Goal: Transaction & Acquisition: Purchase product/service

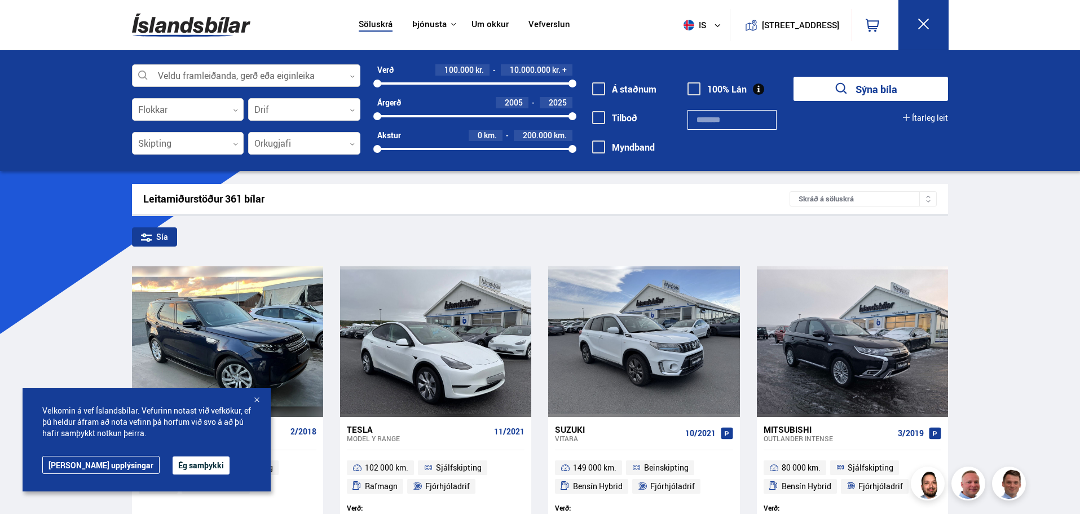
click at [316, 76] on div at bounding box center [246, 76] width 228 height 23
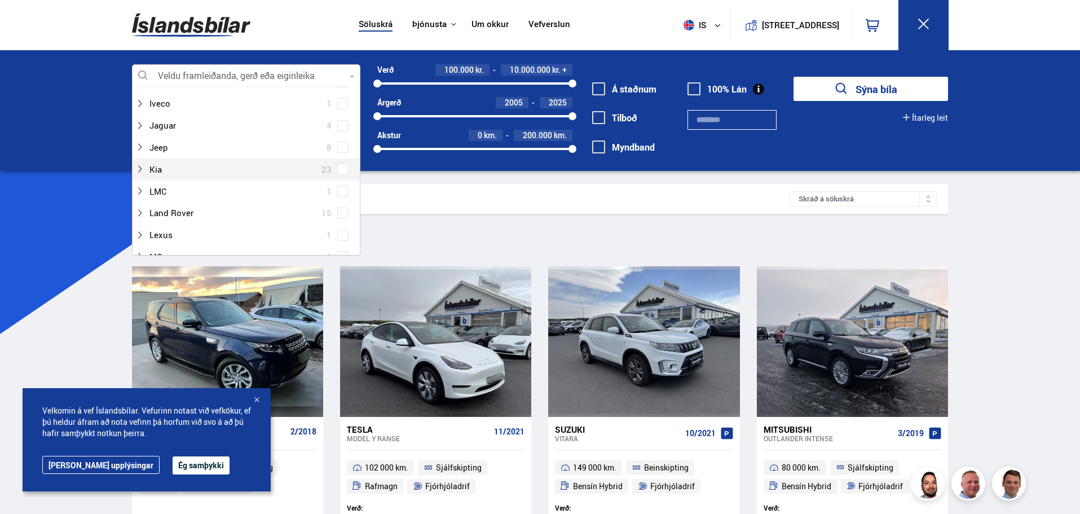
scroll to position [338, 0]
click at [182, 150] on div at bounding box center [234, 151] width 199 height 16
click at [160, 147] on div at bounding box center [234, 151] width 199 height 16
click at [341, 170] on span at bounding box center [343, 172] width 5 height 5
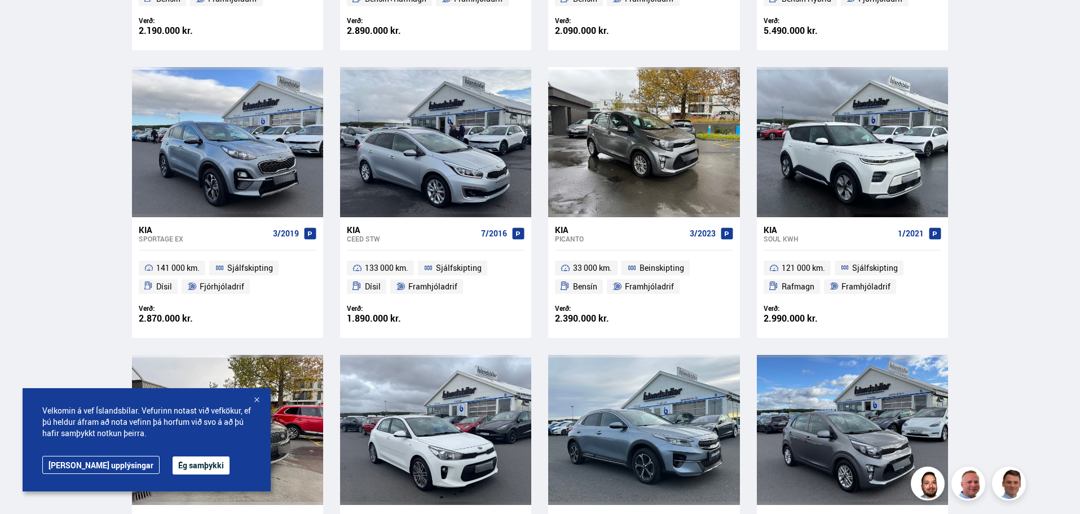
scroll to position [508, 0]
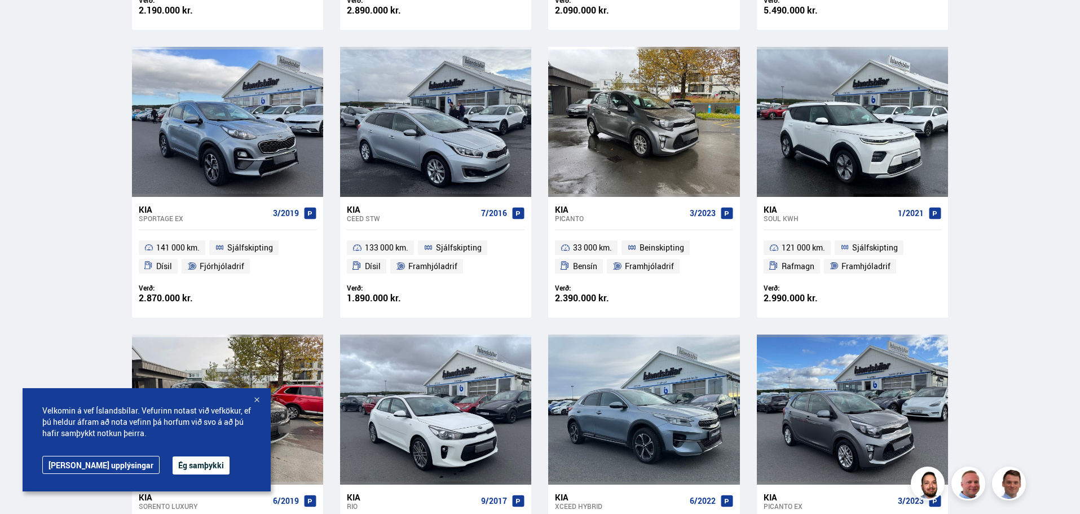
click at [255, 398] on div at bounding box center [256, 400] width 11 height 11
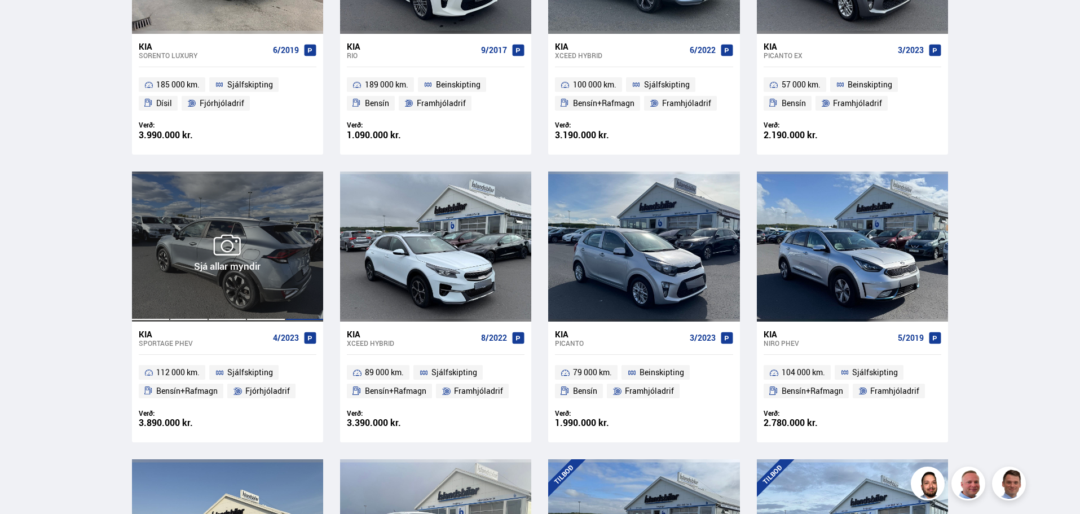
scroll to position [959, 0]
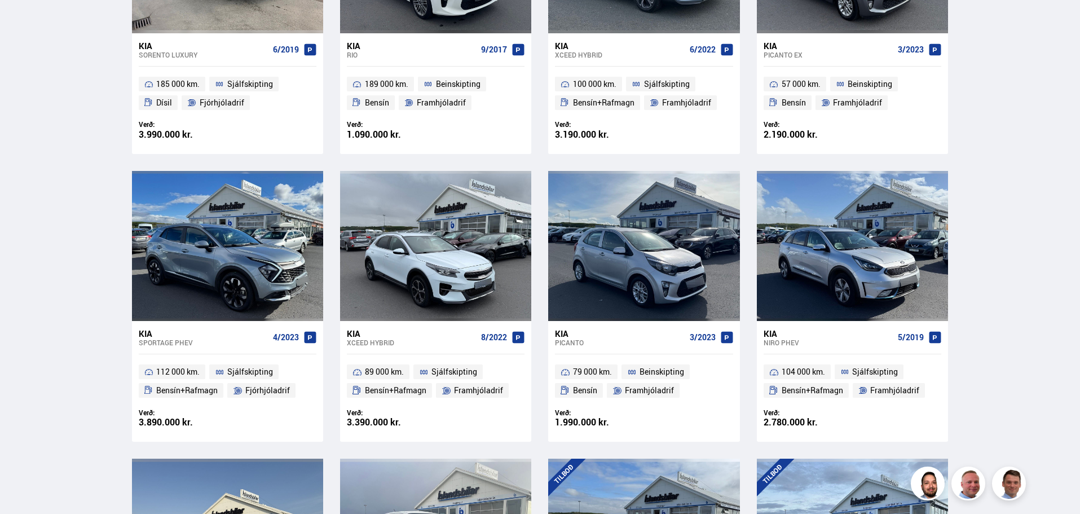
click at [208, 371] on ul "112 000 km. Sjálfskipting Bensín+Rafmagn Fjórhjóladrif" at bounding box center [227, 381] width 191 height 54
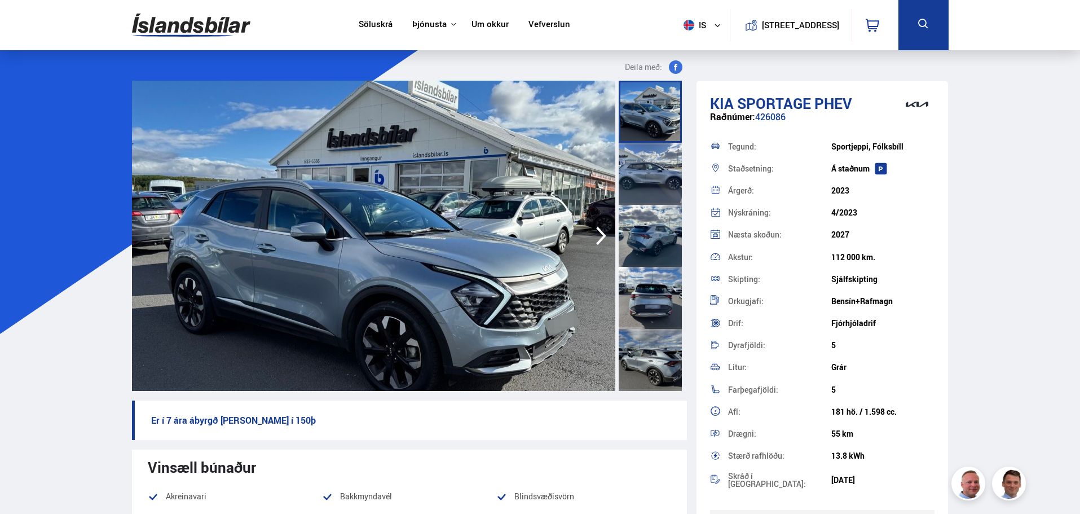
click at [603, 235] on icon "button" at bounding box center [601, 236] width 10 height 19
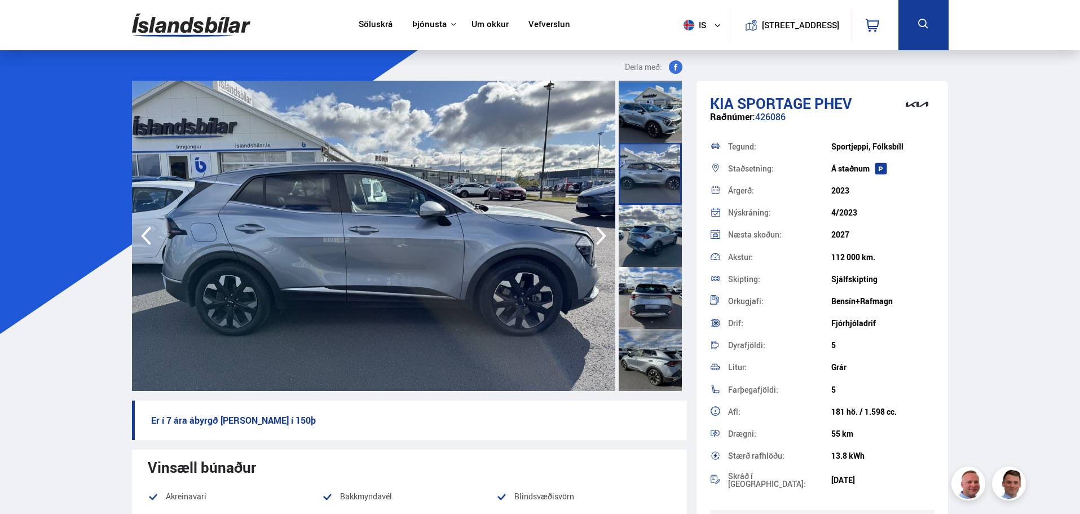
click at [603, 235] on icon "button" at bounding box center [601, 236] width 10 height 19
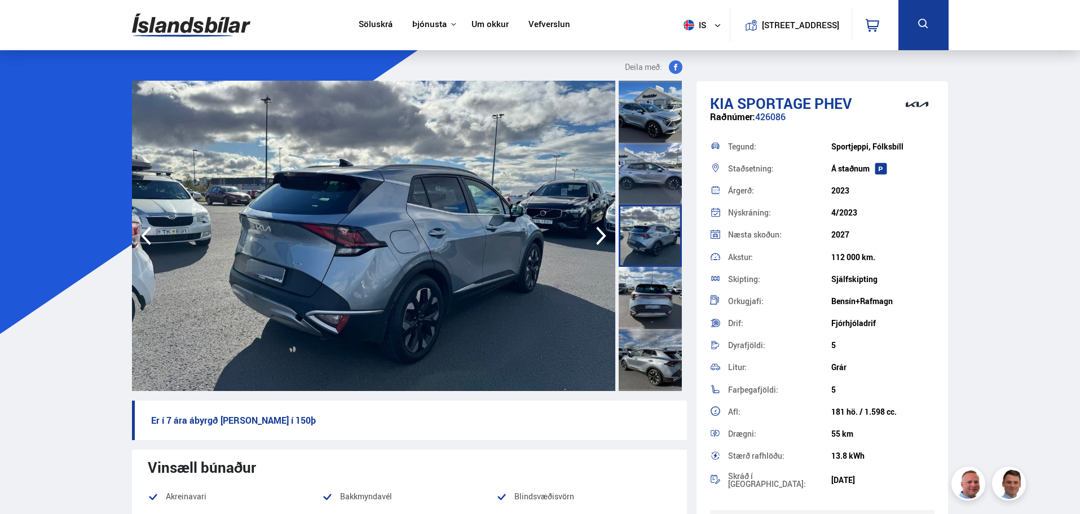
click at [603, 235] on icon "button" at bounding box center [601, 236] width 10 height 19
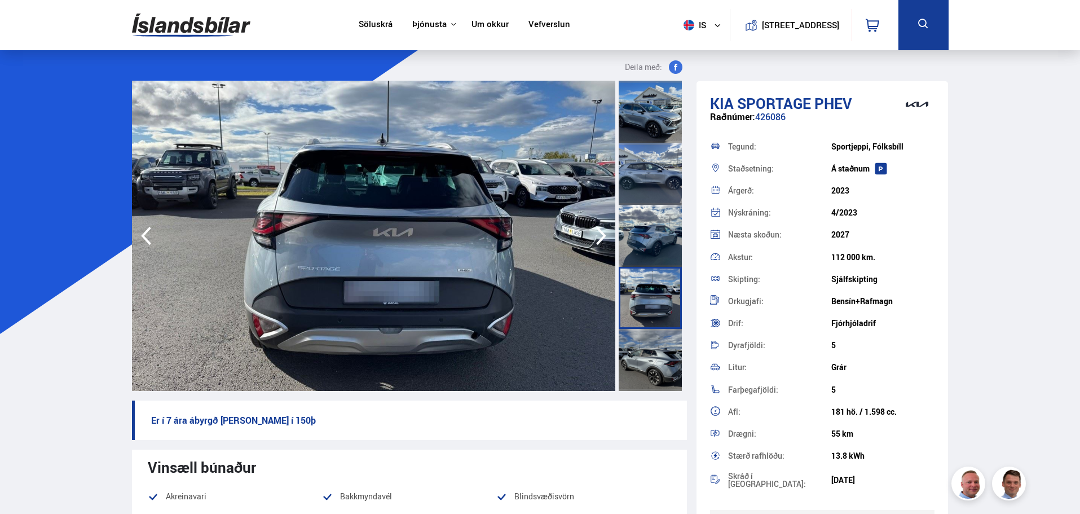
click at [603, 235] on icon "button" at bounding box center [601, 236] width 10 height 19
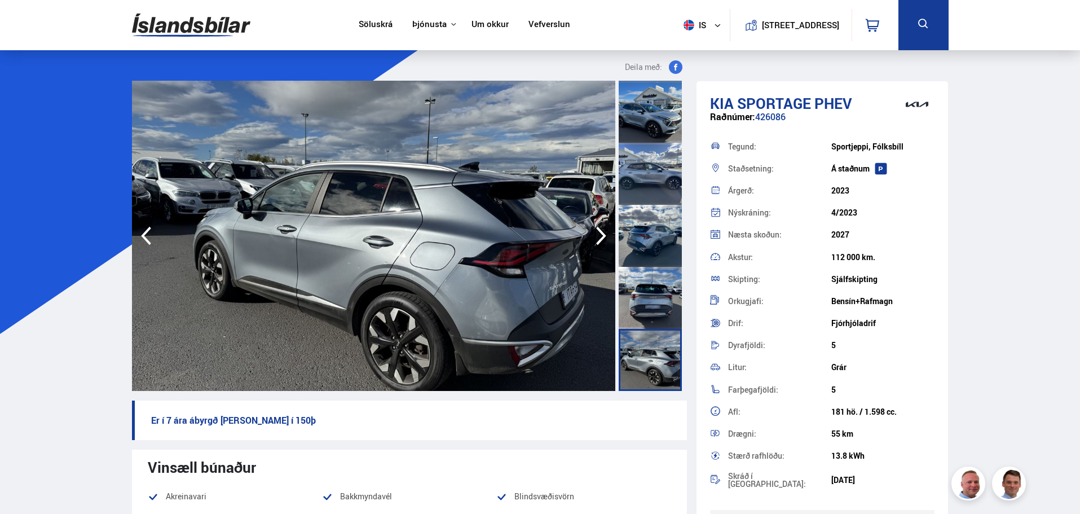
click at [603, 235] on icon "button" at bounding box center [601, 236] width 10 height 19
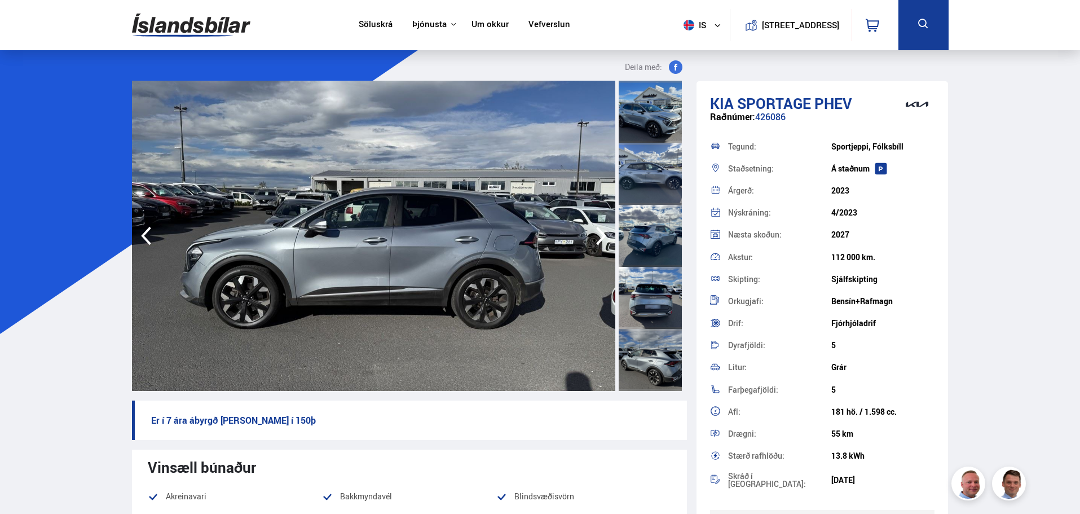
click at [603, 235] on icon "button" at bounding box center [601, 236] width 10 height 19
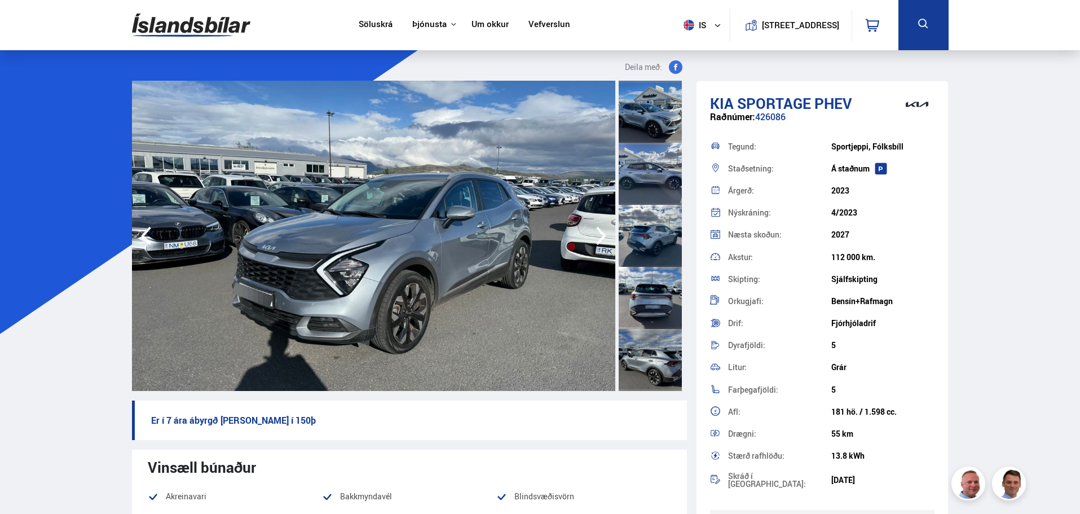
click at [517, 226] on img at bounding box center [373, 236] width 483 height 310
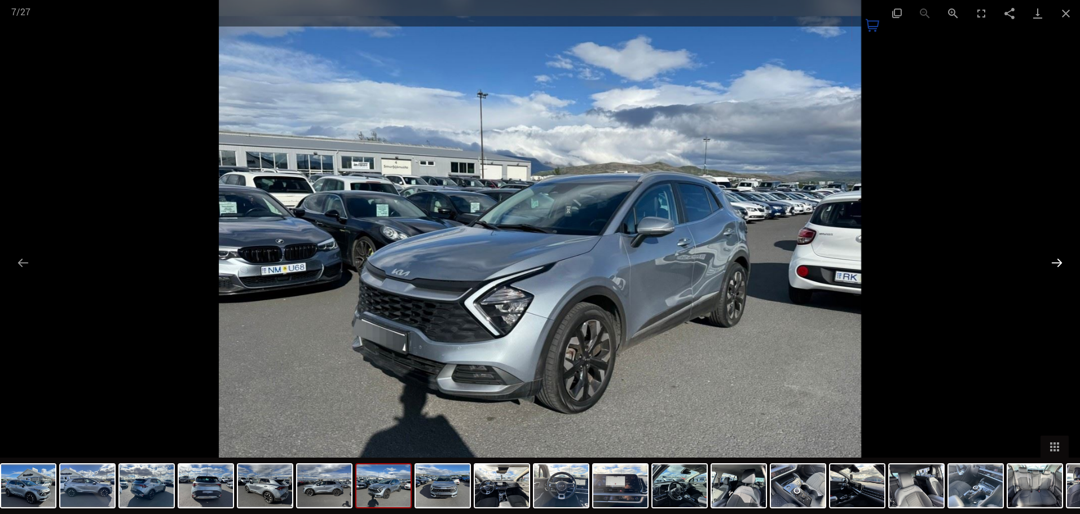
click at [1059, 263] on button "Next slide" at bounding box center [1057, 263] width 24 height 22
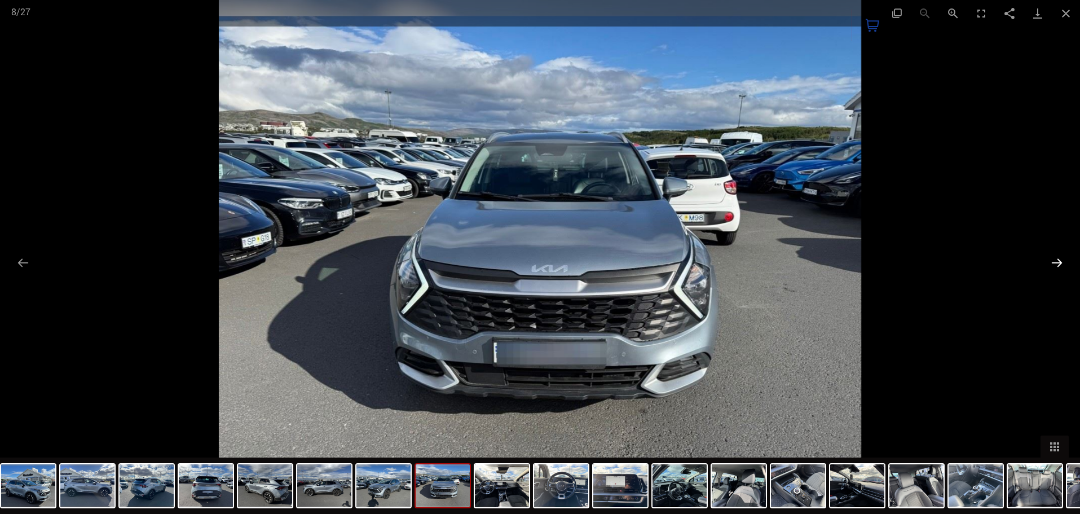
click at [1059, 263] on button "Next slide" at bounding box center [1057, 263] width 24 height 22
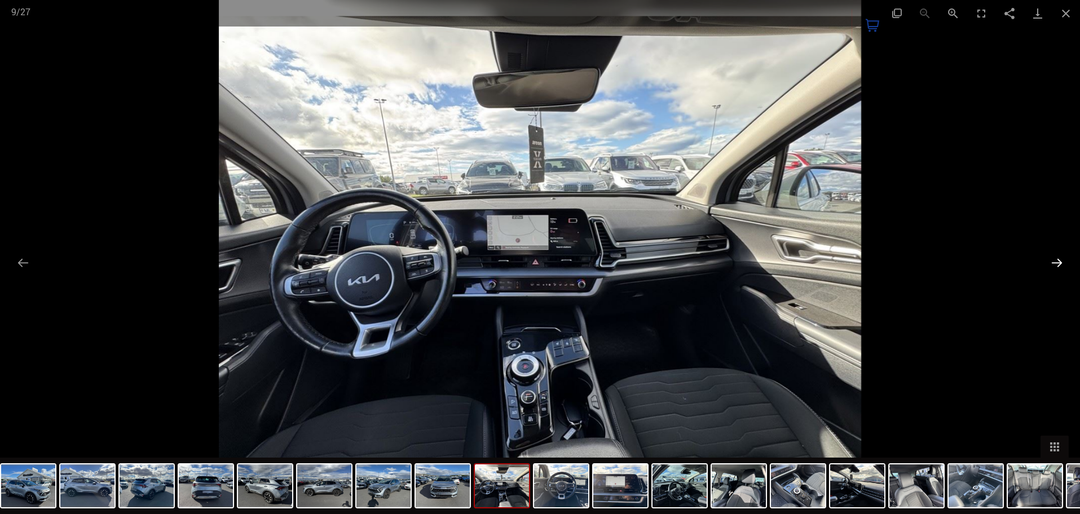
click at [1059, 263] on button "Next slide" at bounding box center [1057, 263] width 24 height 22
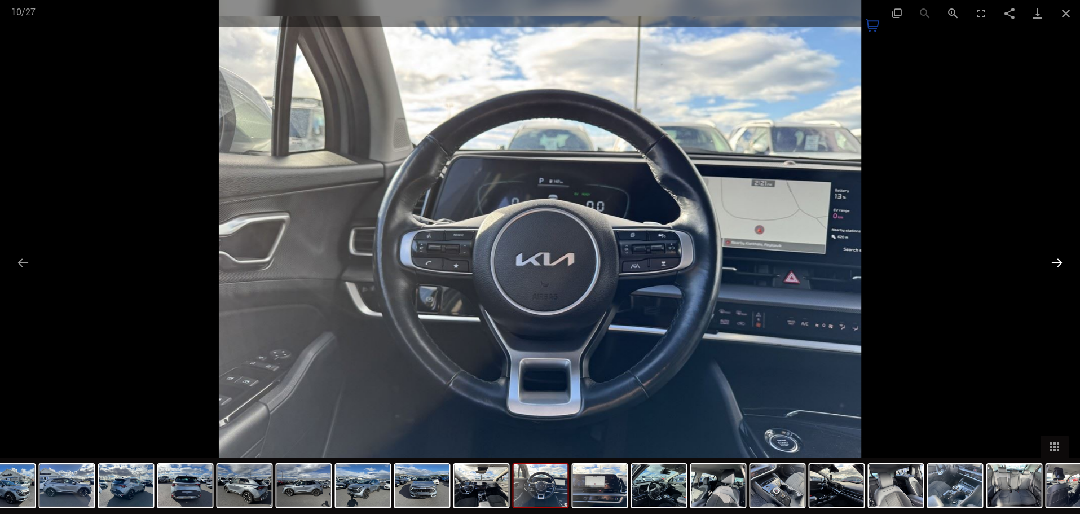
click at [1059, 263] on button "Next slide" at bounding box center [1057, 263] width 24 height 22
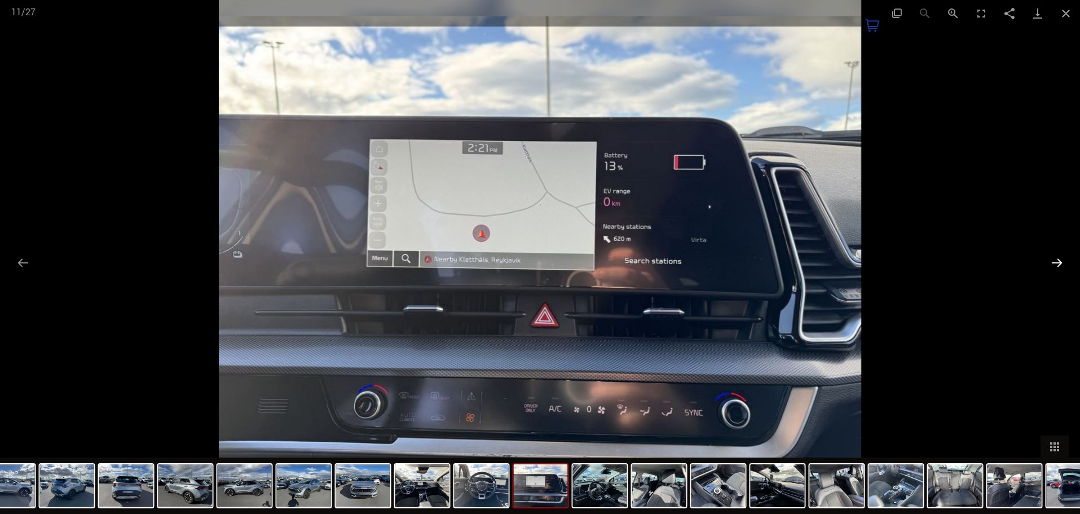
click at [1059, 263] on button "Next slide" at bounding box center [1057, 263] width 24 height 22
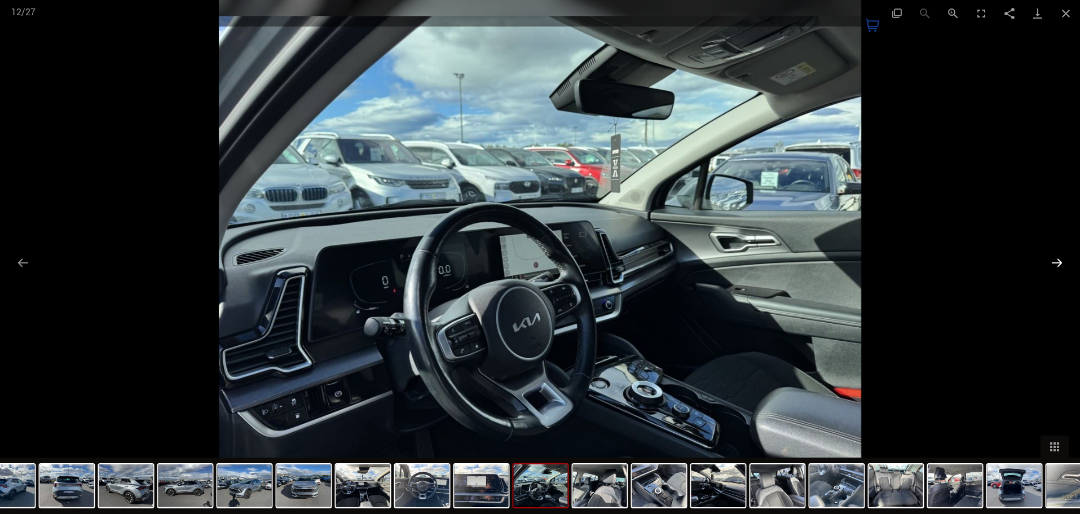
click at [1059, 263] on button "Next slide" at bounding box center [1057, 263] width 24 height 22
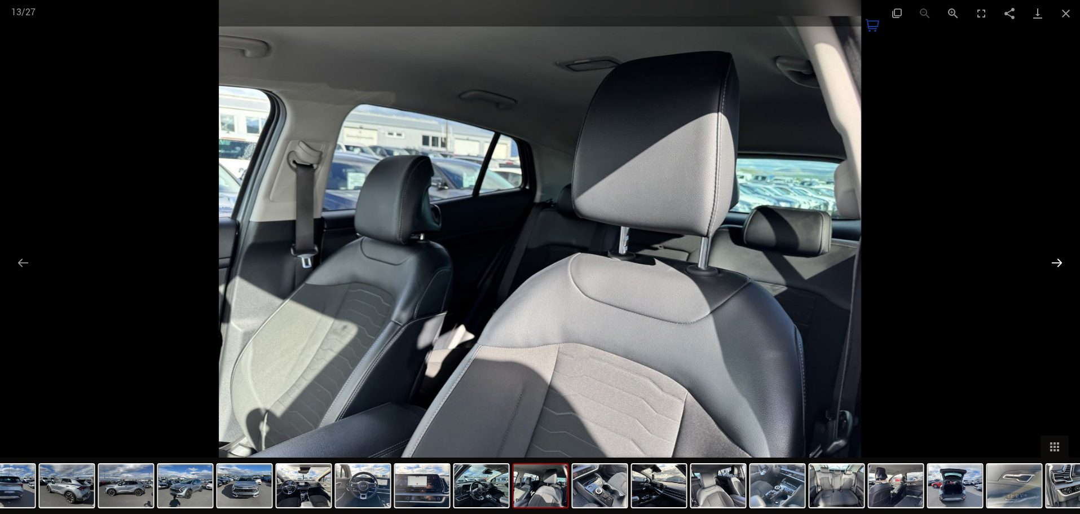
click at [1059, 263] on button "Next slide" at bounding box center [1057, 263] width 24 height 22
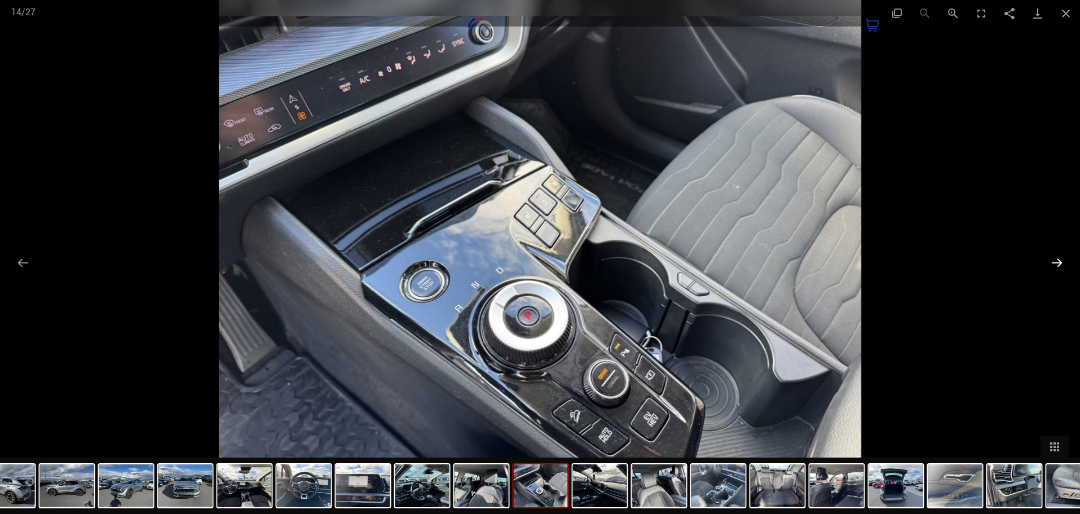
click at [1059, 263] on button "Next slide" at bounding box center [1057, 263] width 24 height 22
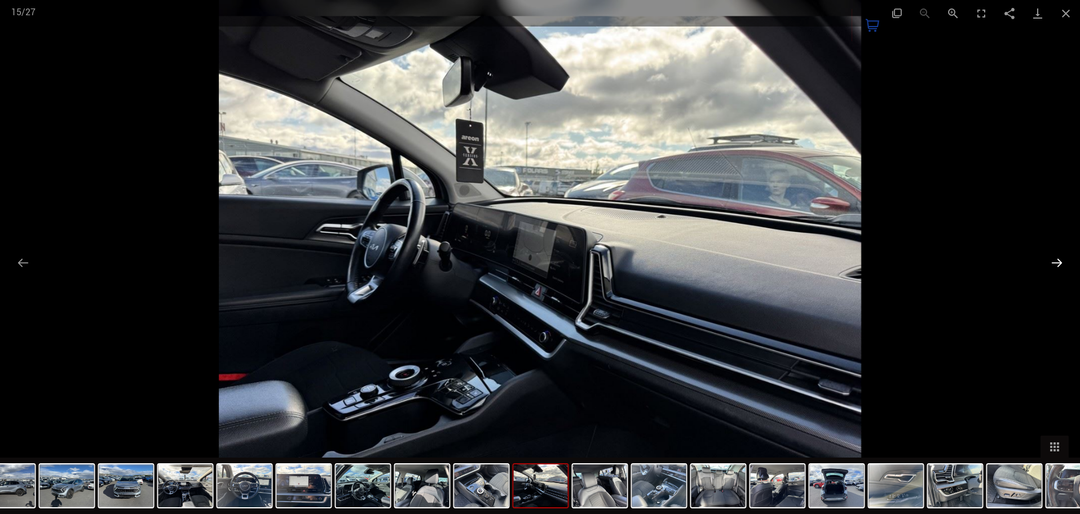
click at [1059, 263] on button "Next slide" at bounding box center [1057, 263] width 24 height 22
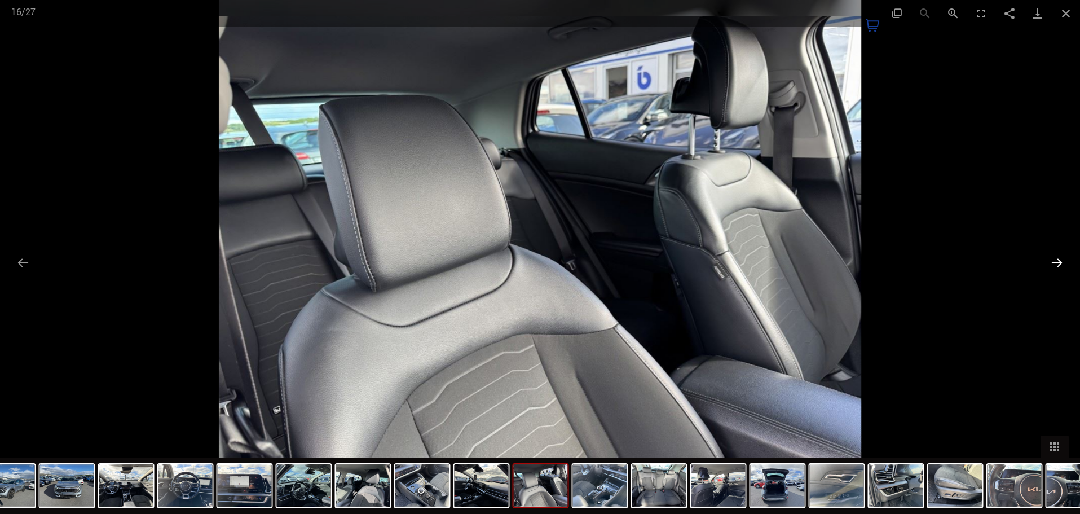
click at [1059, 263] on button "Next slide" at bounding box center [1057, 263] width 24 height 22
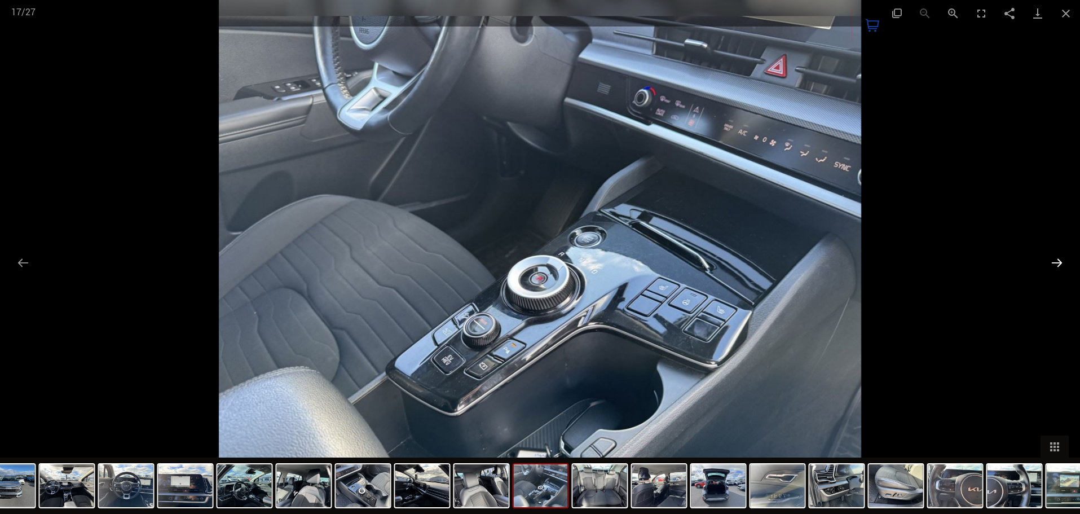
click at [1059, 263] on button "Next slide" at bounding box center [1057, 263] width 24 height 22
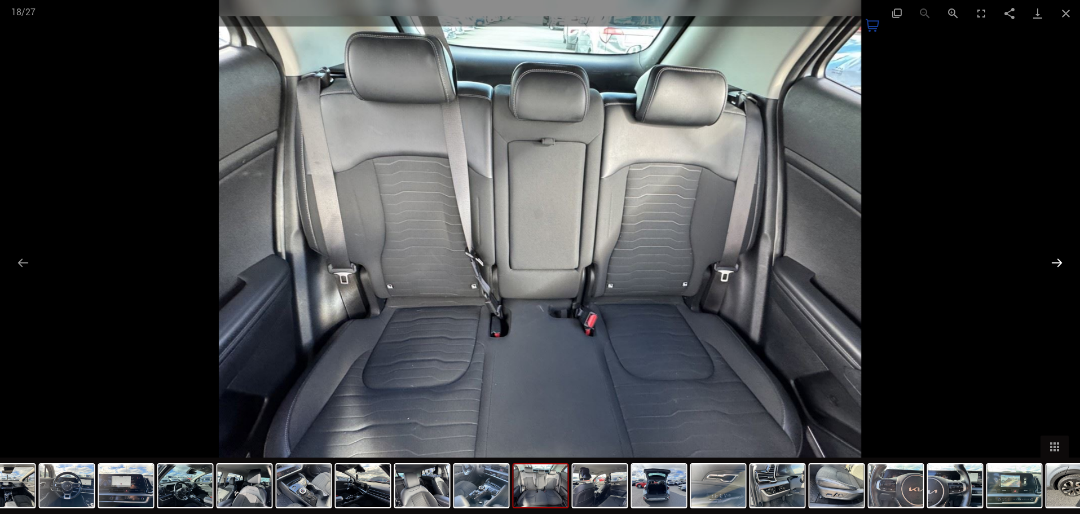
click at [1059, 263] on button "Next slide" at bounding box center [1057, 263] width 24 height 22
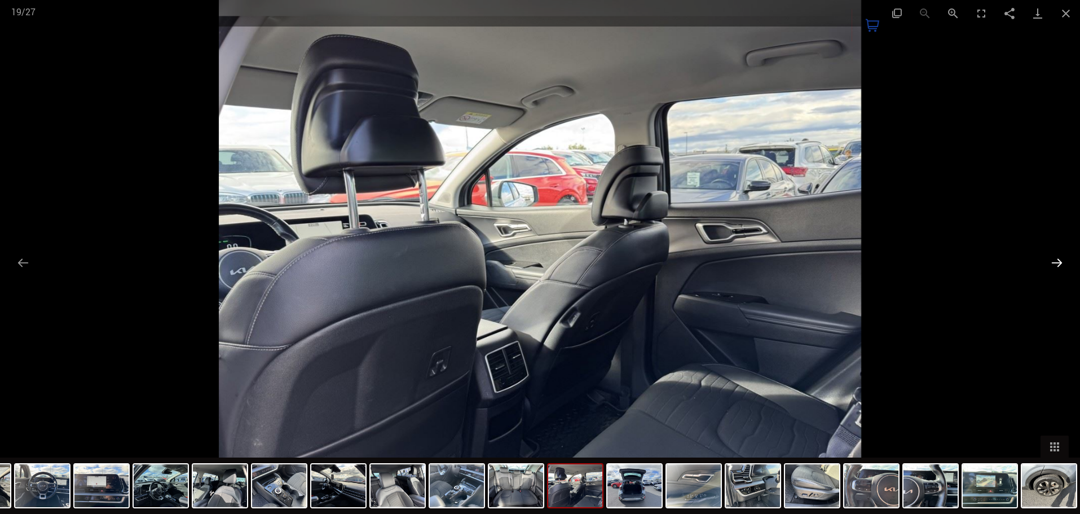
click at [1059, 263] on button "Next slide" at bounding box center [1057, 263] width 24 height 22
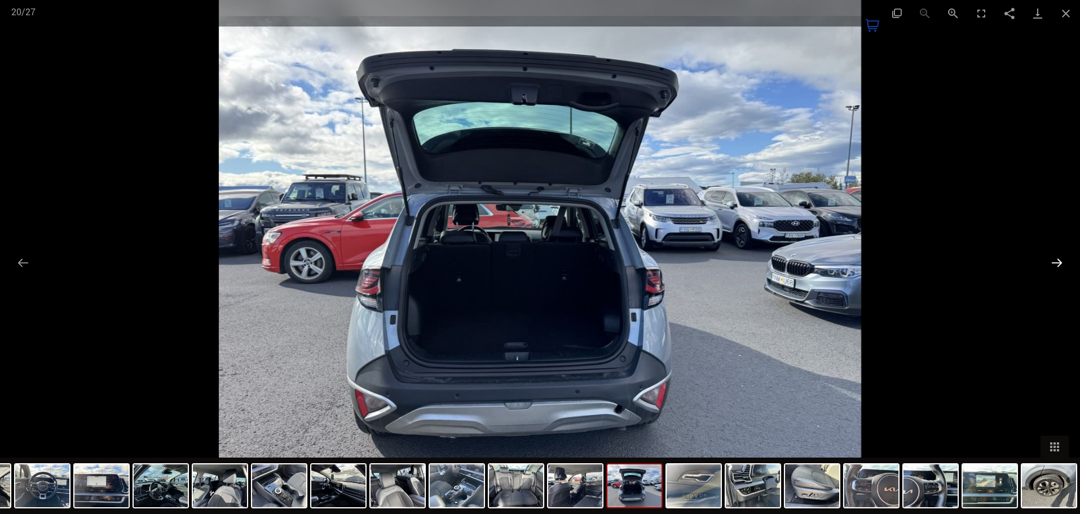
click at [1059, 263] on button "Next slide" at bounding box center [1057, 263] width 24 height 22
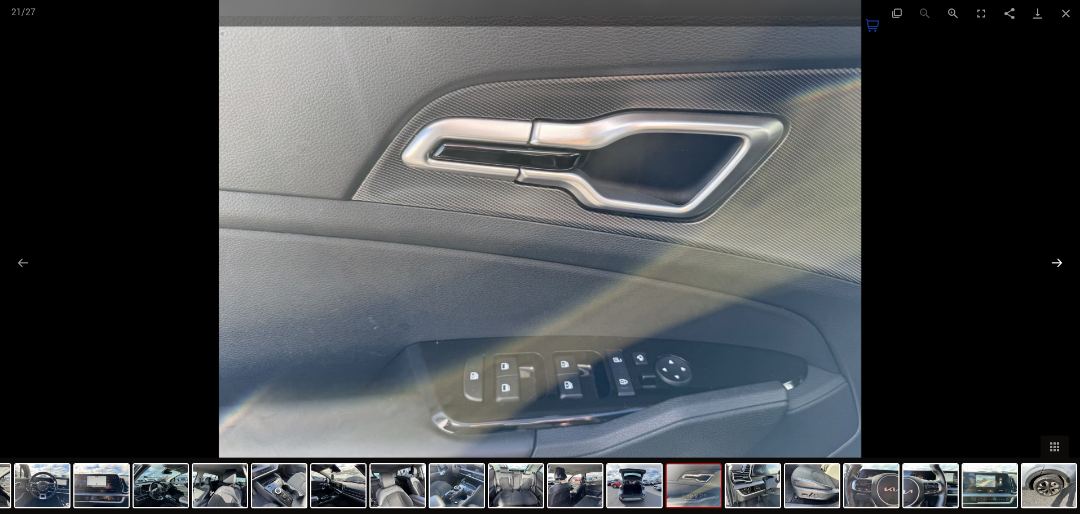
click at [1059, 263] on button "Next slide" at bounding box center [1057, 263] width 24 height 22
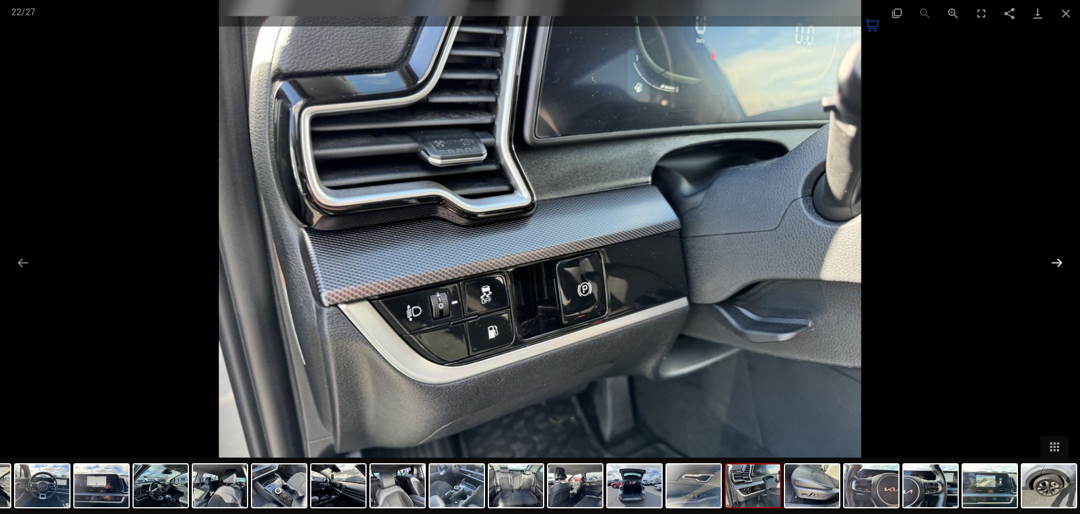
click at [1059, 263] on button "Next slide" at bounding box center [1057, 263] width 24 height 22
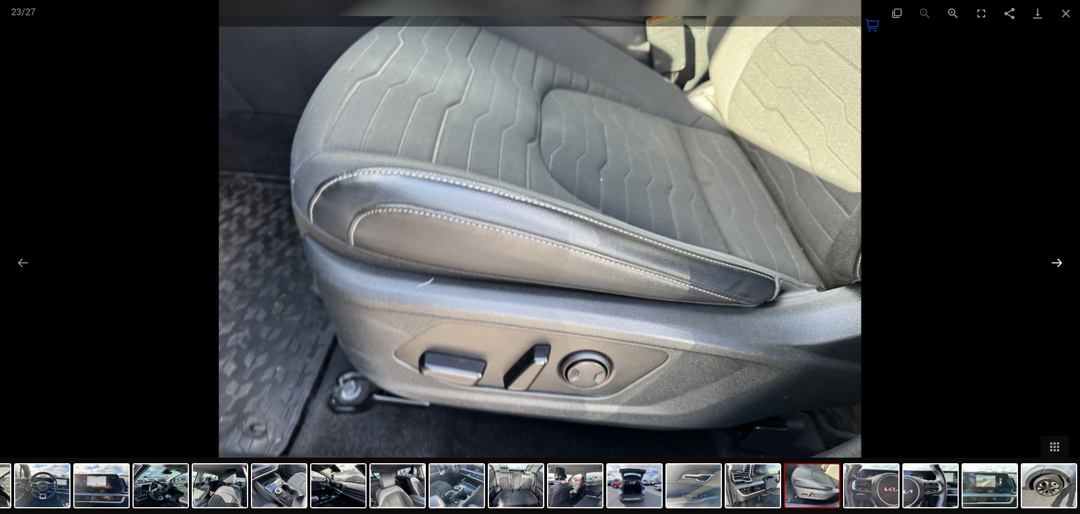
click at [1059, 263] on button "Next slide" at bounding box center [1057, 263] width 24 height 22
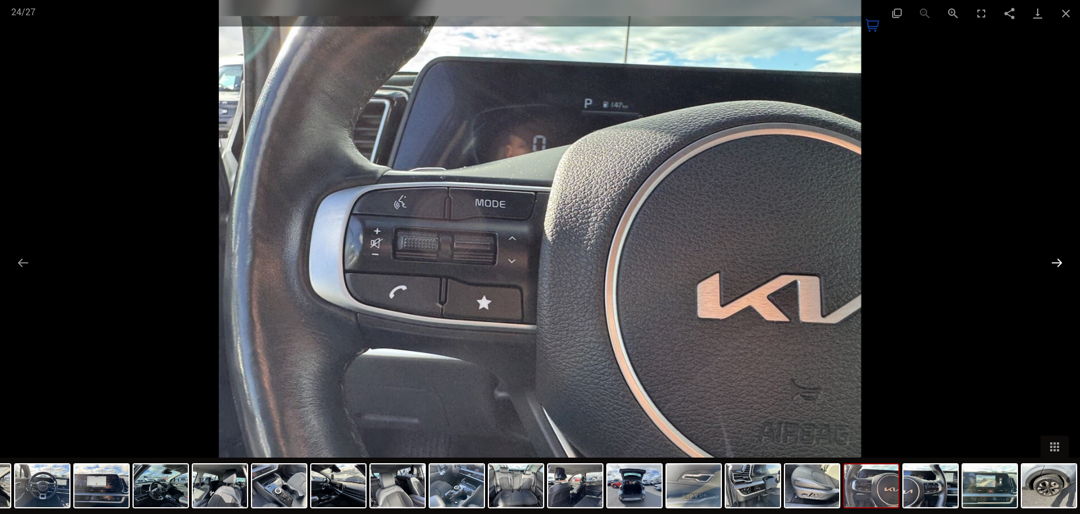
click at [1059, 263] on button "Next slide" at bounding box center [1057, 263] width 24 height 22
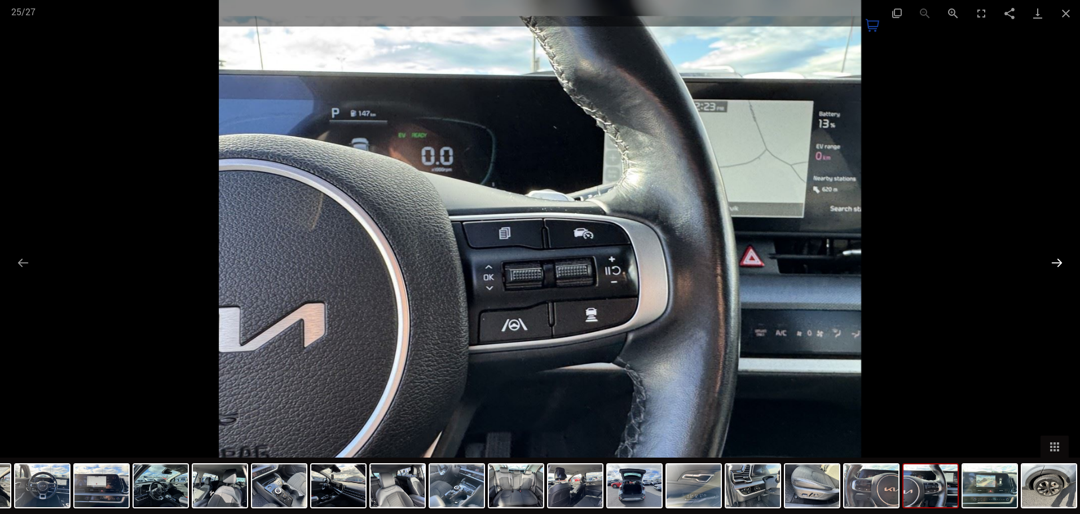
click at [1059, 263] on button "Next slide" at bounding box center [1057, 263] width 24 height 22
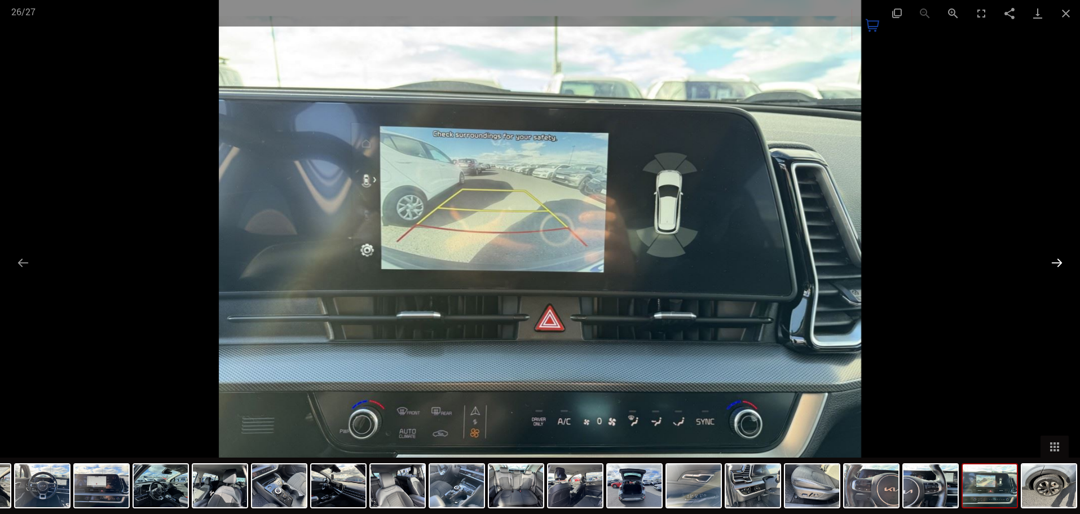
click at [1059, 263] on button "Next slide" at bounding box center [1057, 263] width 24 height 22
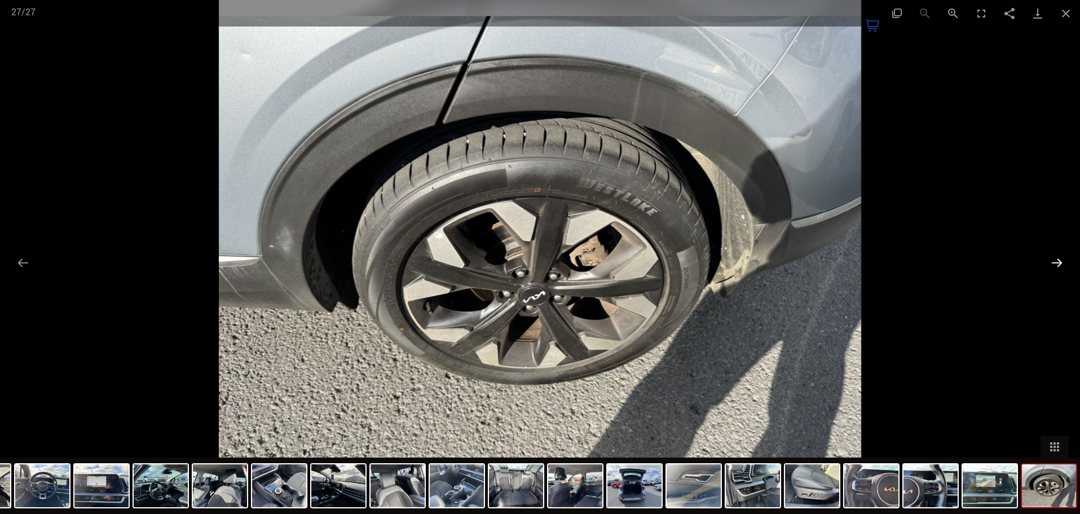
click at [1059, 263] on button "Next slide" at bounding box center [1057, 263] width 24 height 22
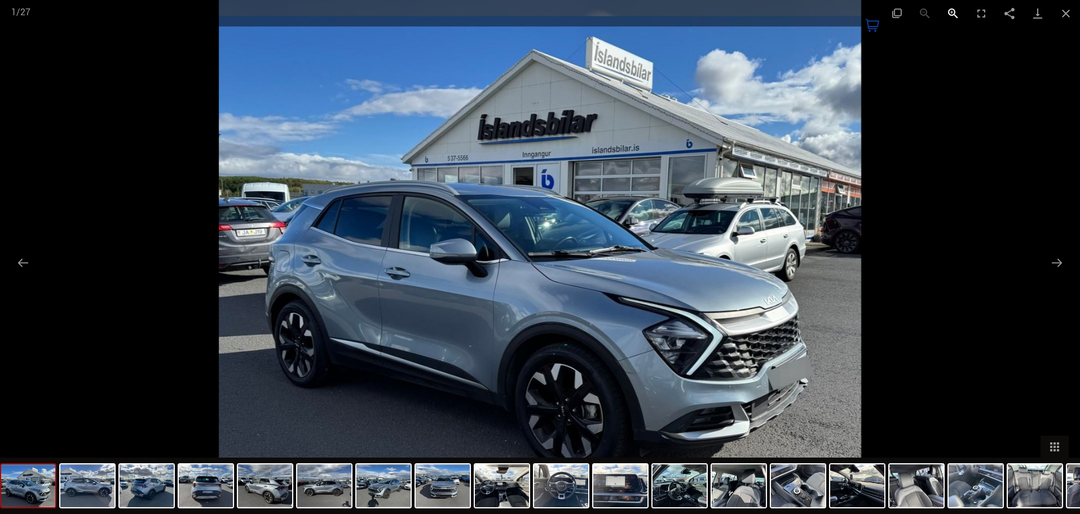
click at [951, 11] on button "Zoom in" at bounding box center [953, 13] width 28 height 27
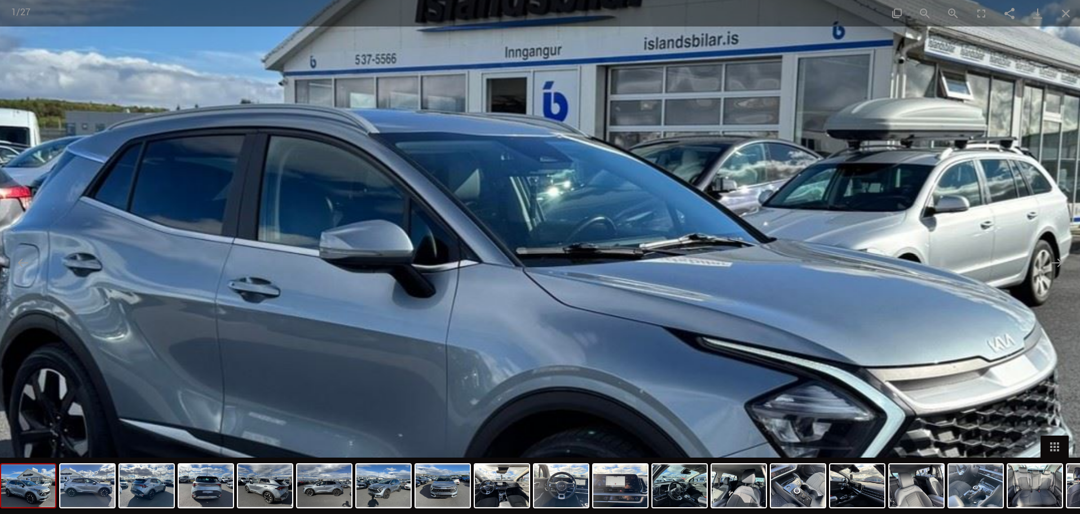
scroll to position [113, 0]
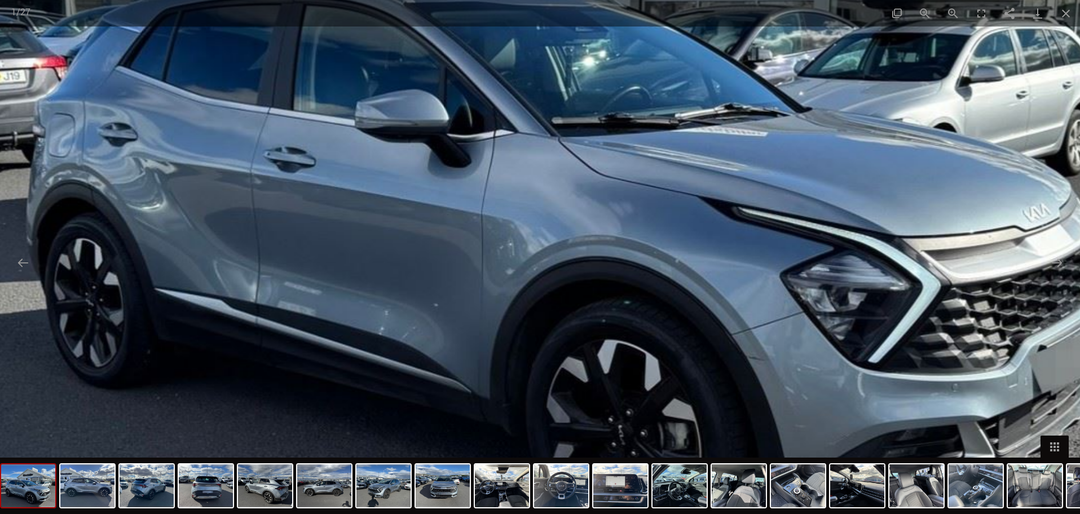
drag, startPoint x: 716, startPoint y: 323, endPoint x: 751, endPoint y: 193, distance: 135.1
click at [751, 193] on img at bounding box center [575, 127] width 1285 height 1028
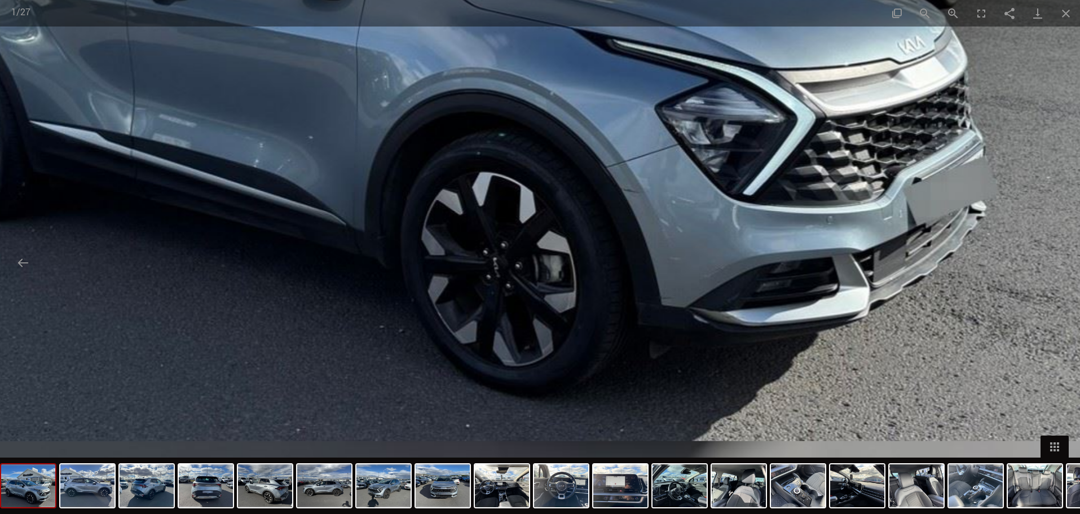
drag, startPoint x: 753, startPoint y: 240, endPoint x: 628, endPoint y: 73, distance: 209.2
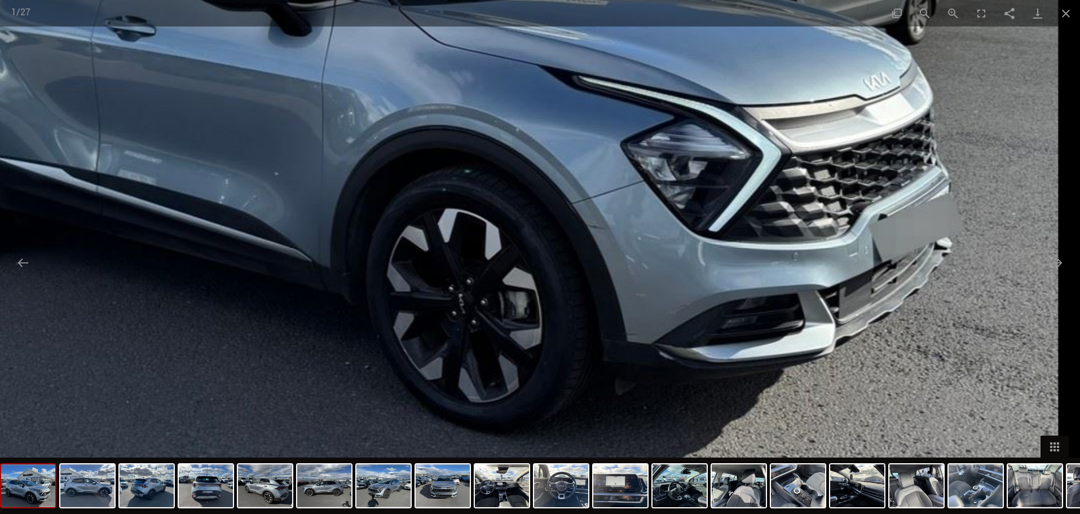
drag, startPoint x: 702, startPoint y: 205, endPoint x: 674, endPoint y: 203, distance: 28.3
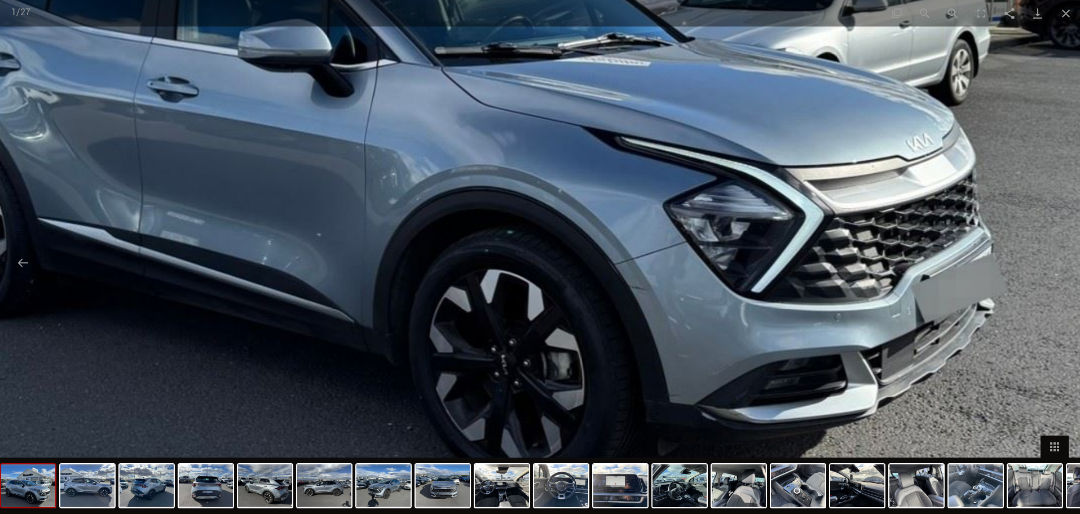
drag, startPoint x: 640, startPoint y: 159, endPoint x: 759, endPoint y: 274, distance: 164.8
click at [759, 274] on img at bounding box center [458, 56] width 1285 height 1028
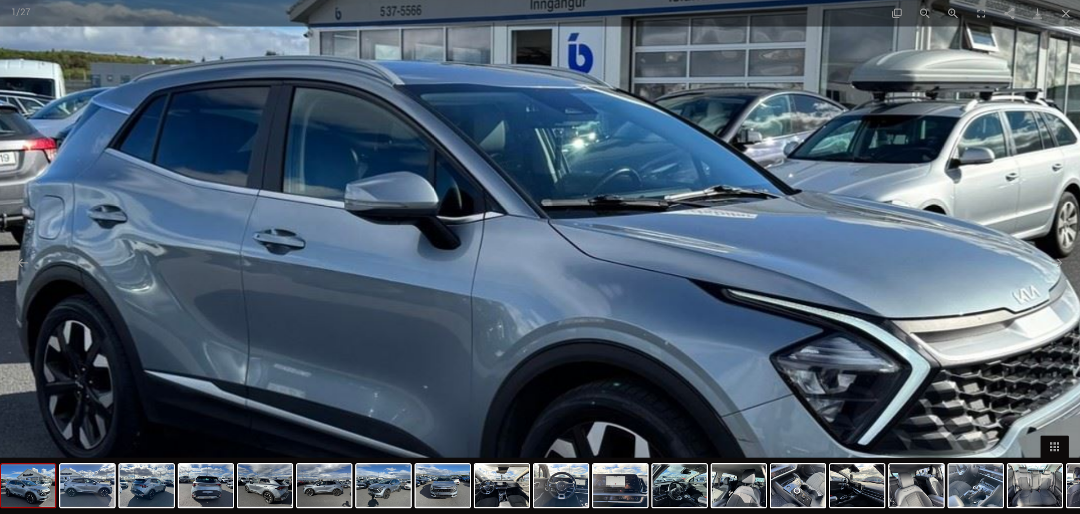
drag, startPoint x: 615, startPoint y: 229, endPoint x: 625, endPoint y: 323, distance: 94.6
click at [625, 323] on img at bounding box center [565, 209] width 1285 height 1028
click at [949, 10] on button "Zoom in" at bounding box center [953, 13] width 28 height 27
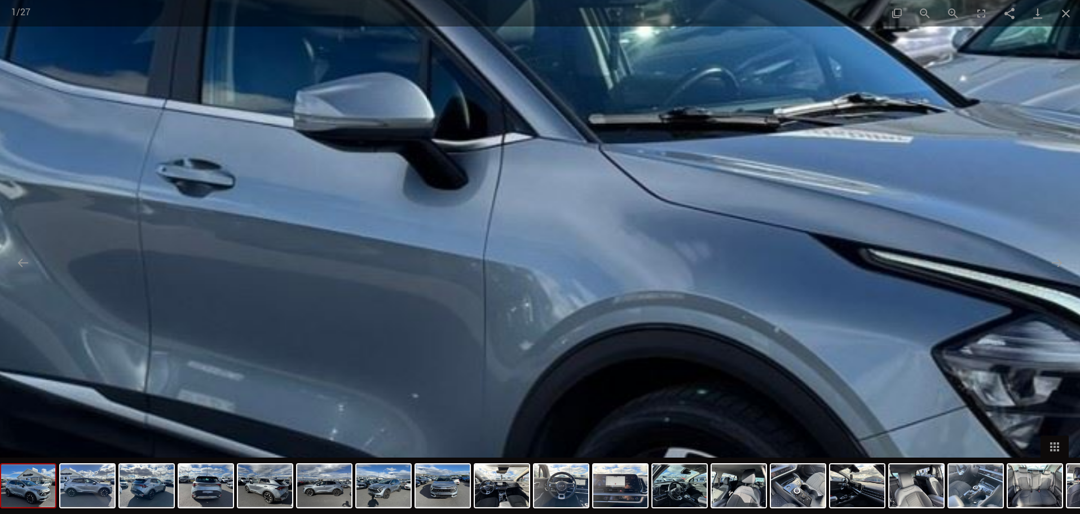
drag, startPoint x: 656, startPoint y: 305, endPoint x: 750, endPoint y: 169, distance: 165.7
click at [750, 169] on img at bounding box center [624, 128] width 1927 height 1542
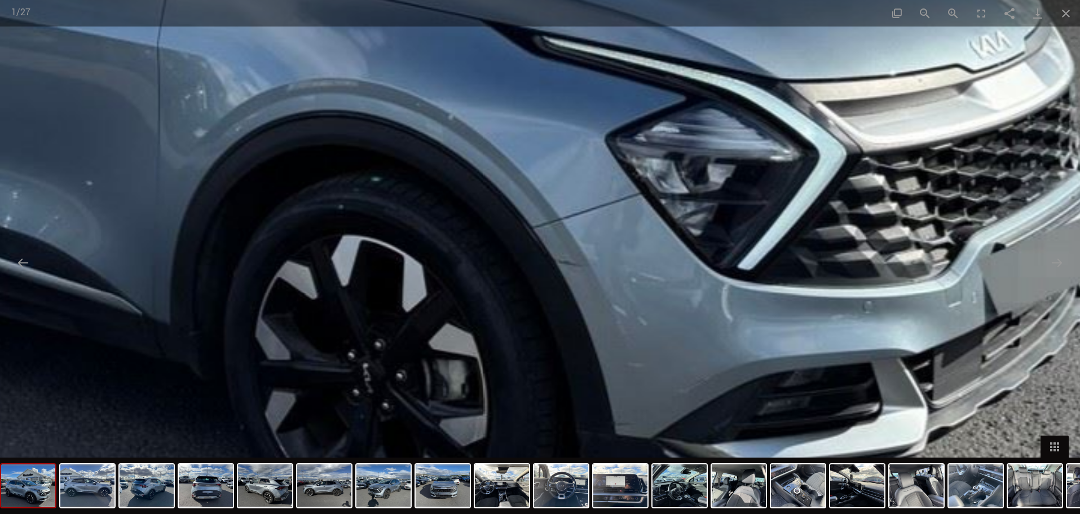
drag, startPoint x: 503, startPoint y: 240, endPoint x: 169, endPoint y: 32, distance: 393.8
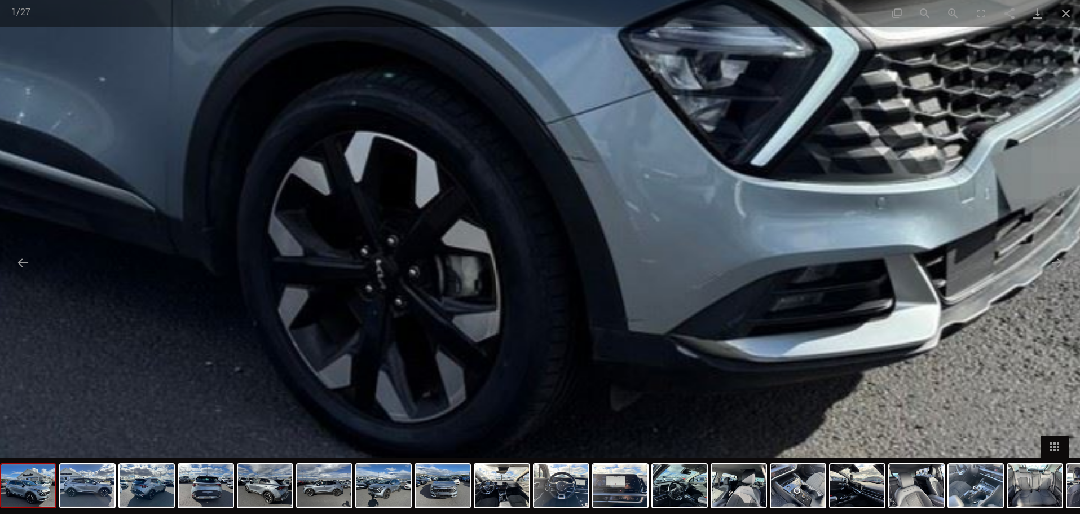
drag, startPoint x: 316, startPoint y: 209, endPoint x: 324, endPoint y: 176, distance: 34.3
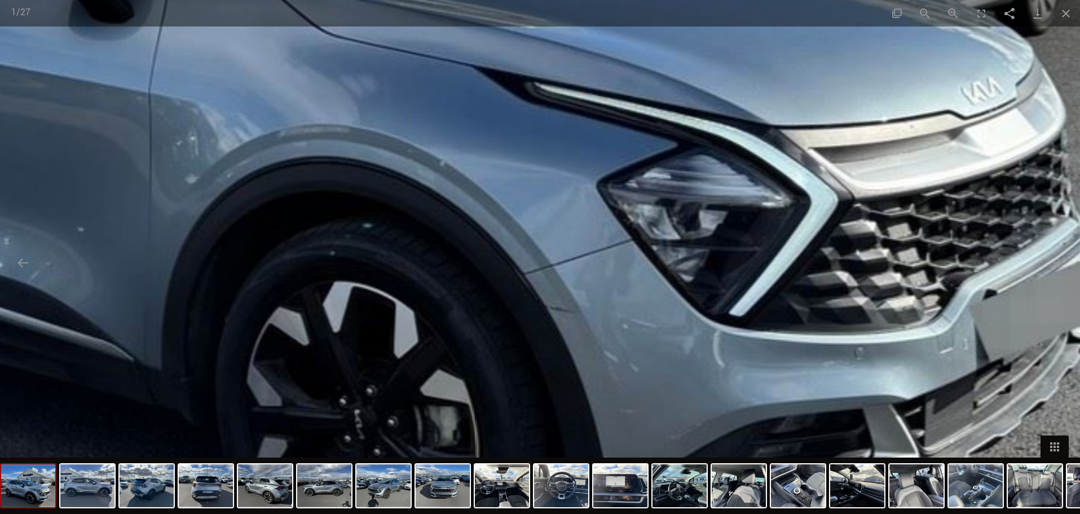
drag, startPoint x: 517, startPoint y: 162, endPoint x: 481, endPoint y: 262, distance: 105.5
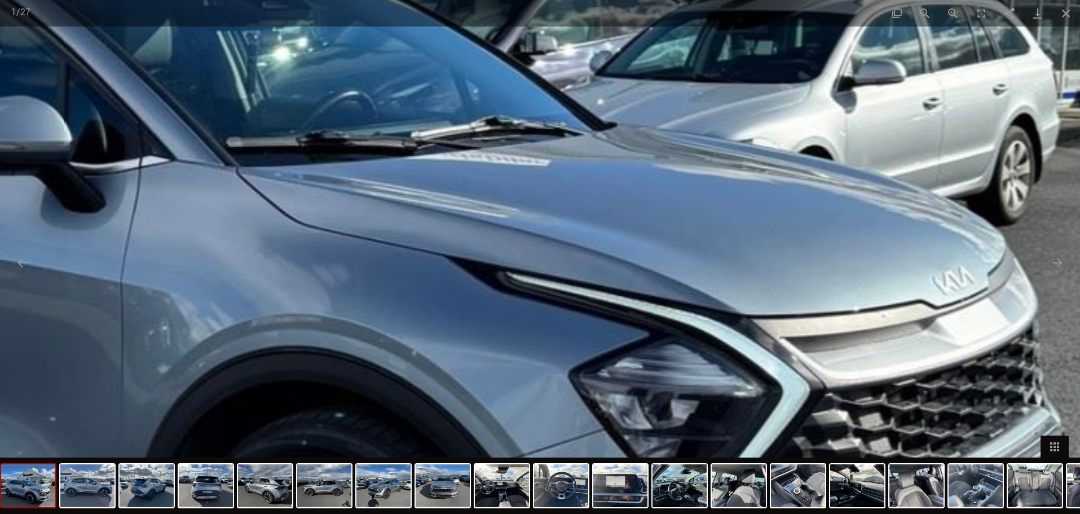
drag, startPoint x: 613, startPoint y: 131, endPoint x: 619, endPoint y: 235, distance: 104.0
click at [619, 235] on img at bounding box center [261, 152] width 1927 height 1542
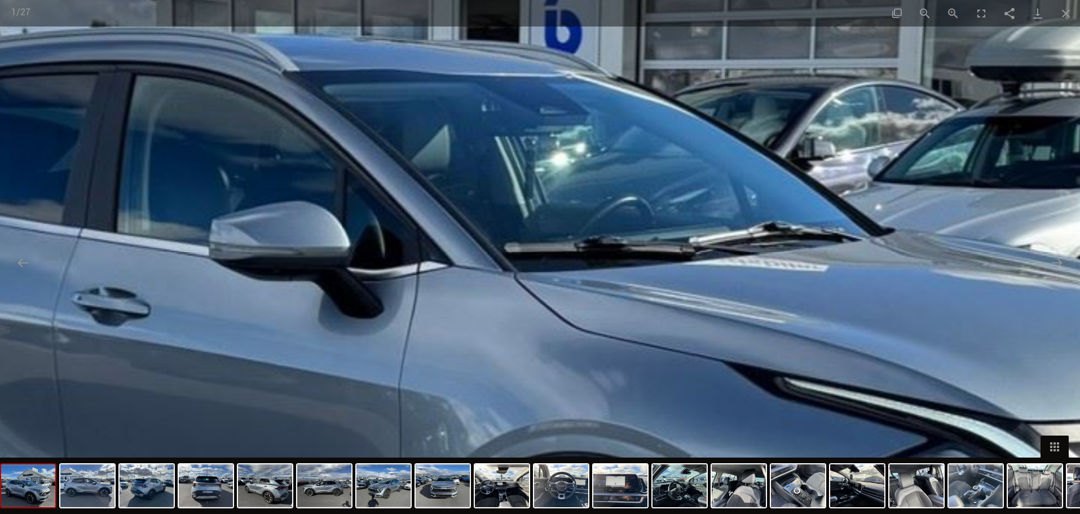
scroll to position [169, 0]
click at [929, 9] on button "Zoom out" at bounding box center [925, 13] width 28 height 27
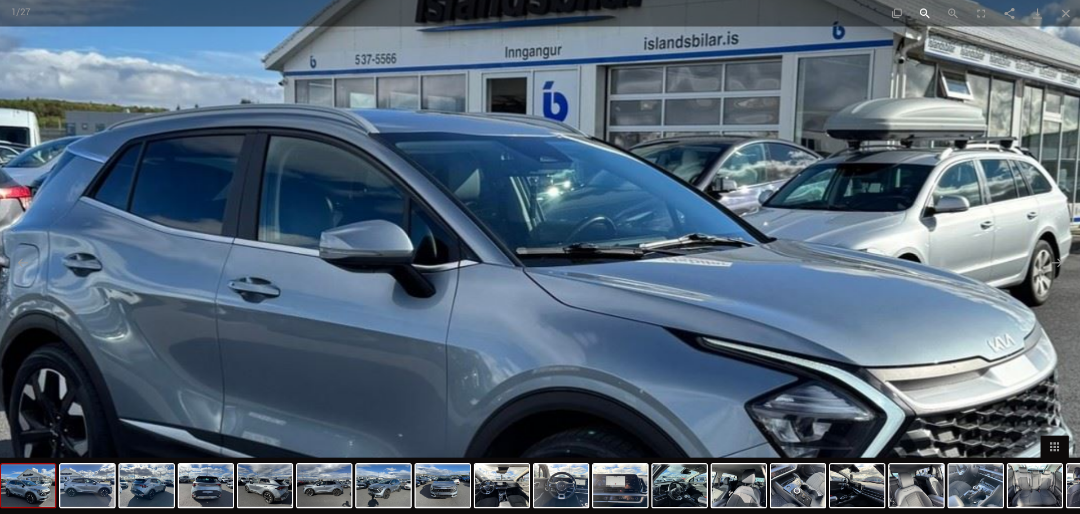
click at [926, 10] on button "Zoom out" at bounding box center [925, 13] width 28 height 27
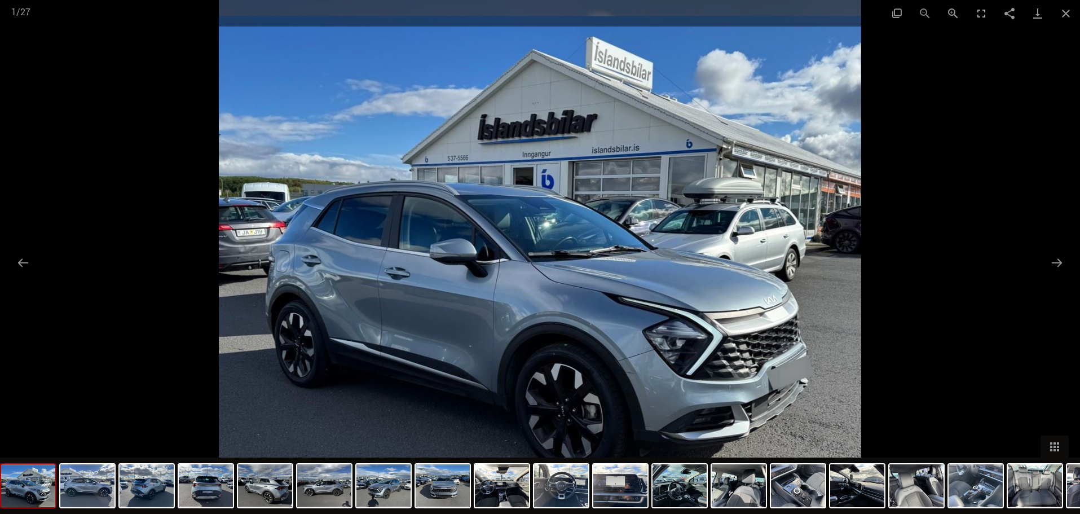
click at [926, 10] on div "Facebook Twitter GooglePlus Pinterest 1 / 27" at bounding box center [540, 13] width 1080 height 27
click at [1055, 264] on button "Next slide" at bounding box center [1057, 263] width 24 height 22
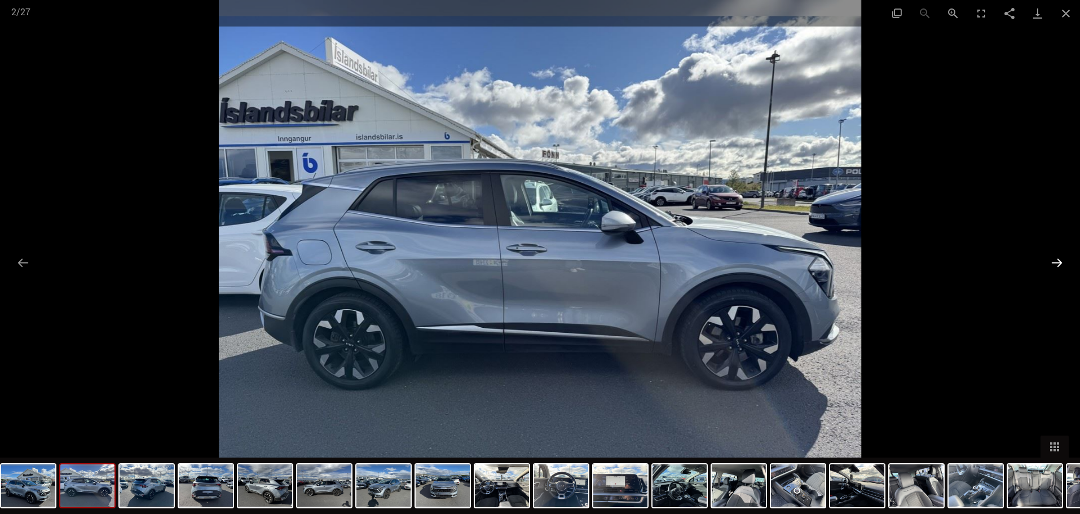
click at [1055, 264] on button "Next slide" at bounding box center [1057, 263] width 24 height 22
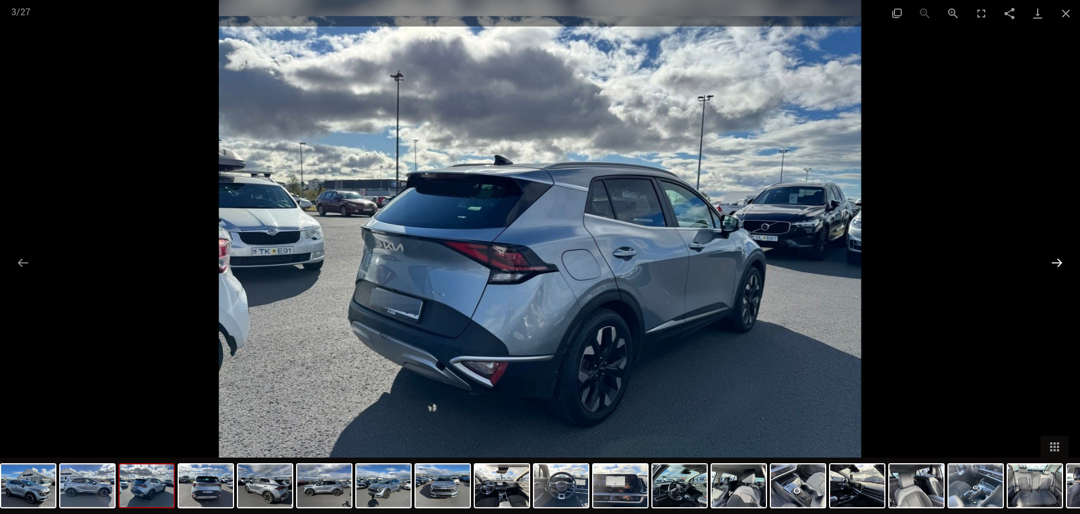
click at [1055, 264] on button "Next slide" at bounding box center [1057, 263] width 24 height 22
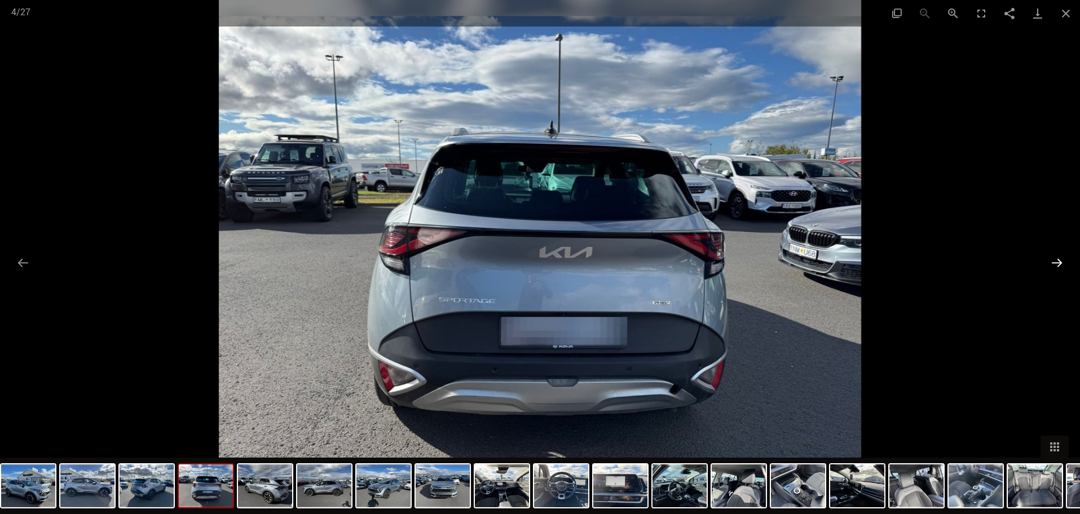
click at [1055, 264] on button "Next slide" at bounding box center [1057, 263] width 24 height 22
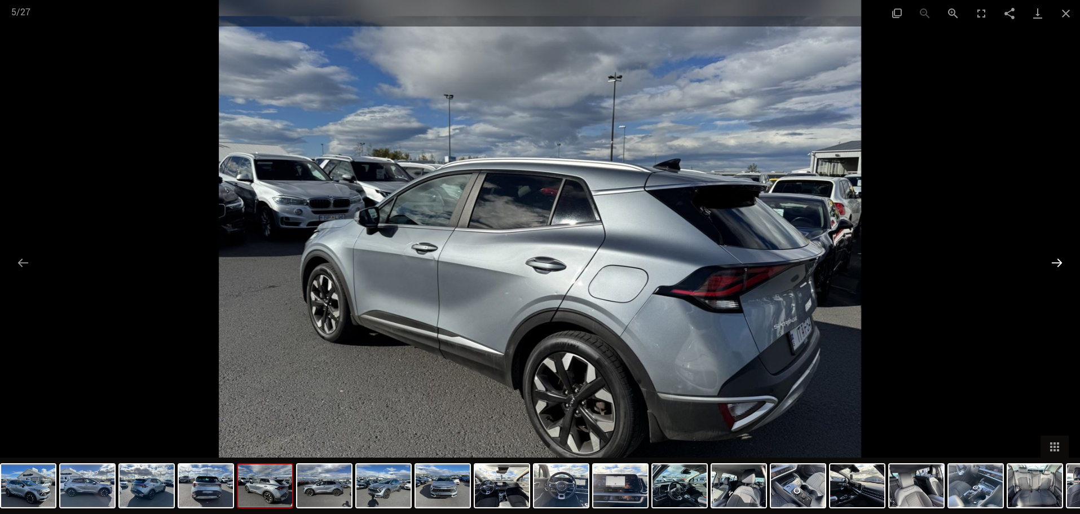
click at [1055, 264] on button "Next slide" at bounding box center [1057, 263] width 24 height 22
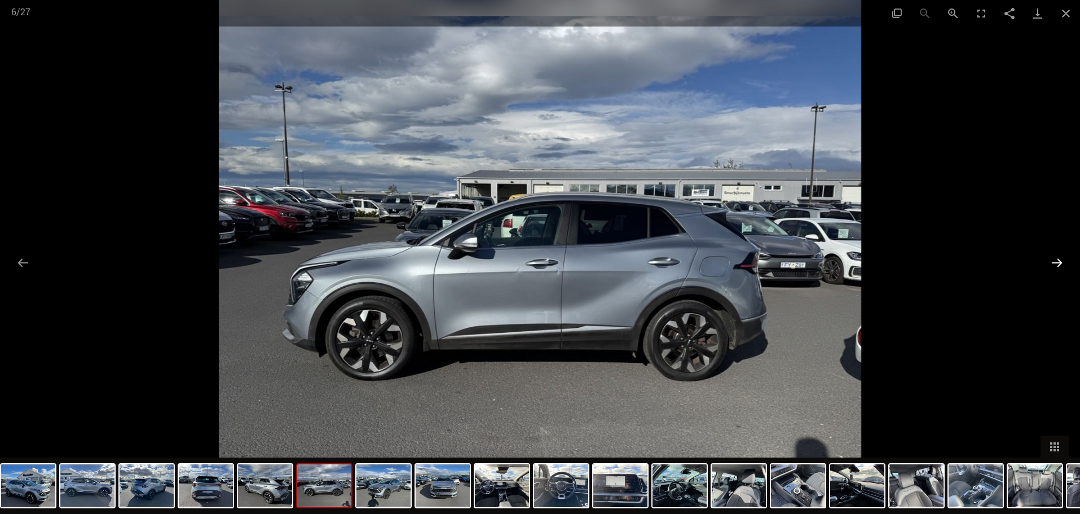
click at [1055, 264] on button "Next slide" at bounding box center [1057, 263] width 24 height 22
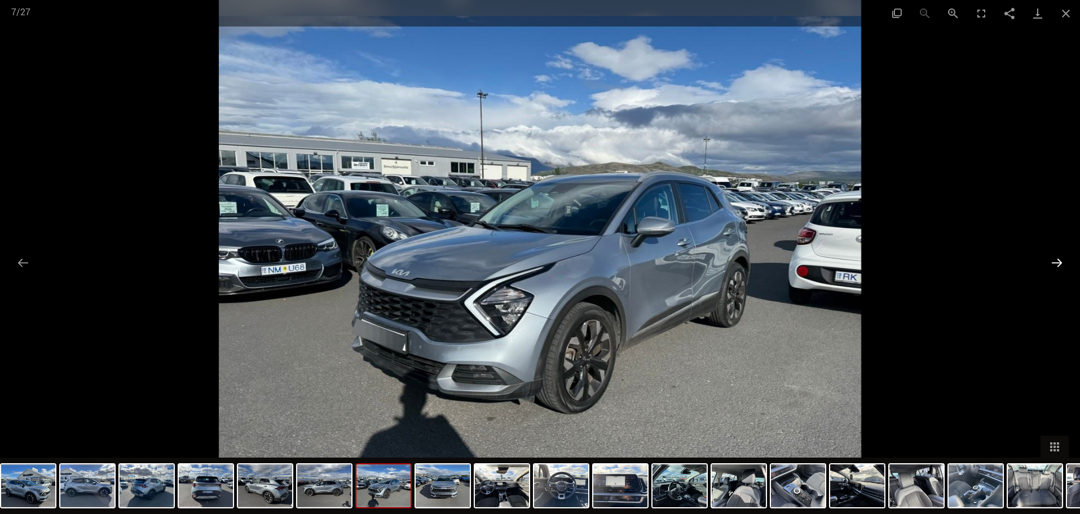
click at [1055, 264] on button "Next slide" at bounding box center [1057, 263] width 24 height 22
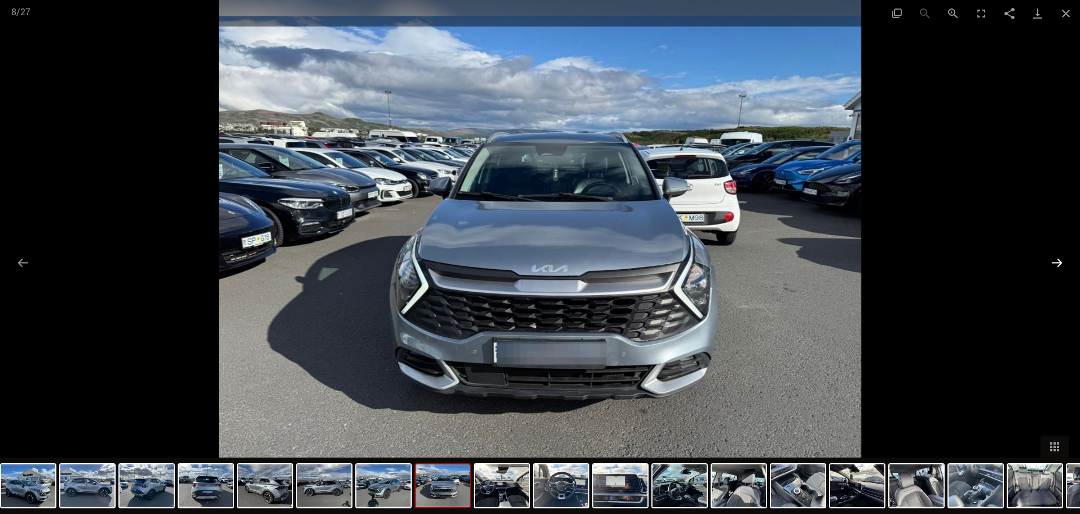
click at [1055, 264] on button "Next slide" at bounding box center [1057, 263] width 24 height 22
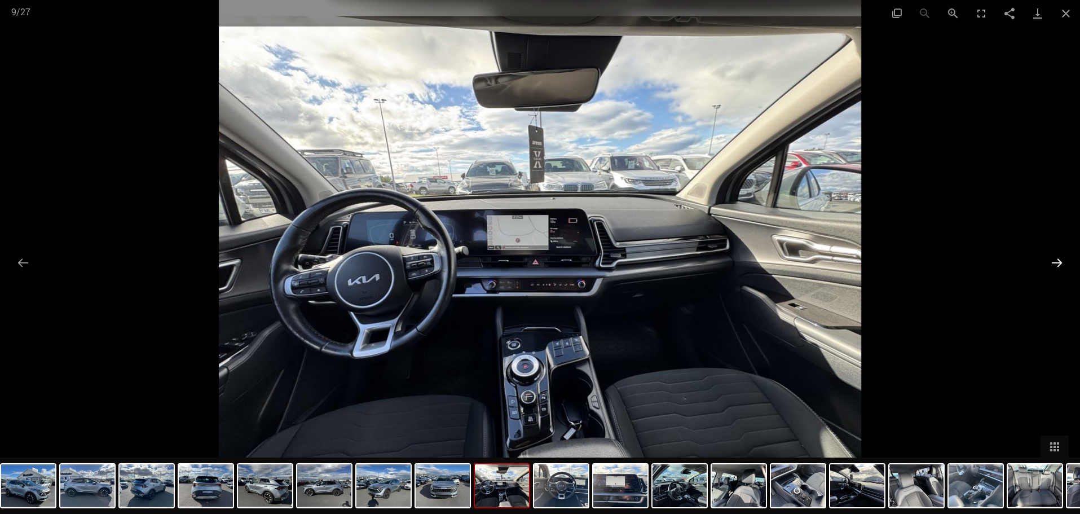
click at [1056, 264] on button "Next slide" at bounding box center [1057, 263] width 24 height 22
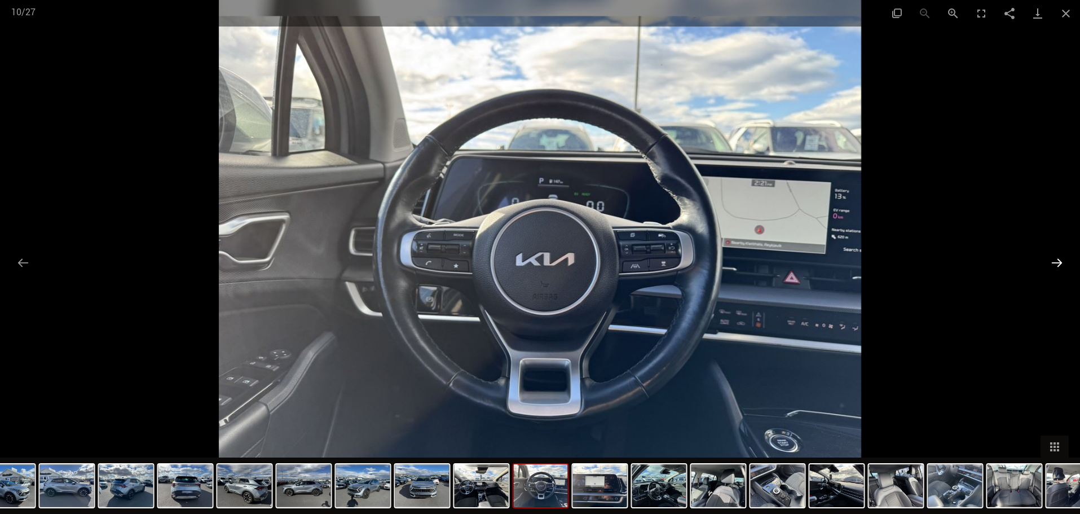
click at [1056, 264] on button "Next slide" at bounding box center [1057, 263] width 24 height 22
